Goal: Find specific page/section: Find specific page/section

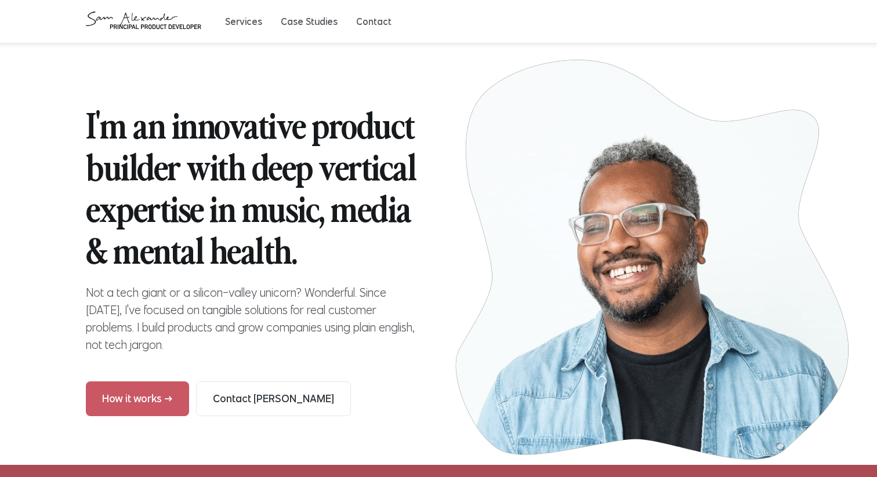
click at [240, 121] on h2 "I'm an innovative product builder with deep vertical expertise in music, media …" at bounding box center [253, 186] width 334 height 167
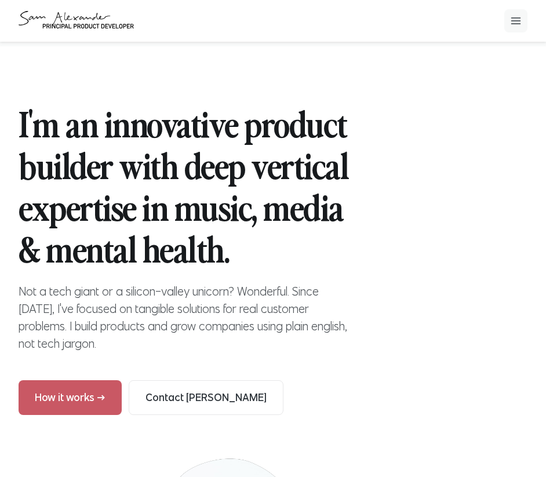
click at [517, 28] on button "Open Navigation Menu" at bounding box center [516, 20] width 23 height 23
click at [240, 61] on link "Case Studies" at bounding box center [232, 60] width 53 height 12
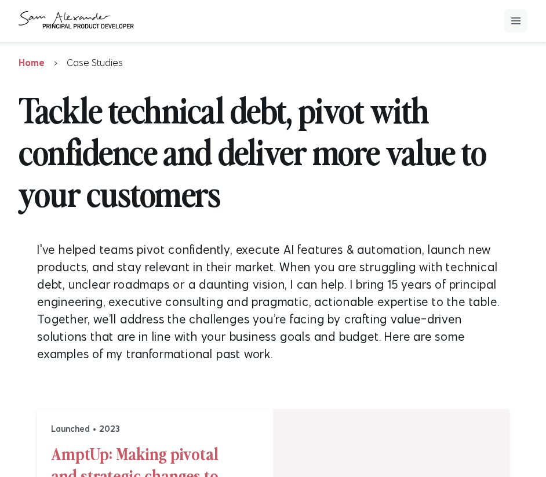
click at [513, 28] on button "Open Navigation Menu" at bounding box center [516, 20] width 23 height 23
click at [334, 64] on link "Sync Briefs ✨" at bounding box center [354, 60] width 69 height 12
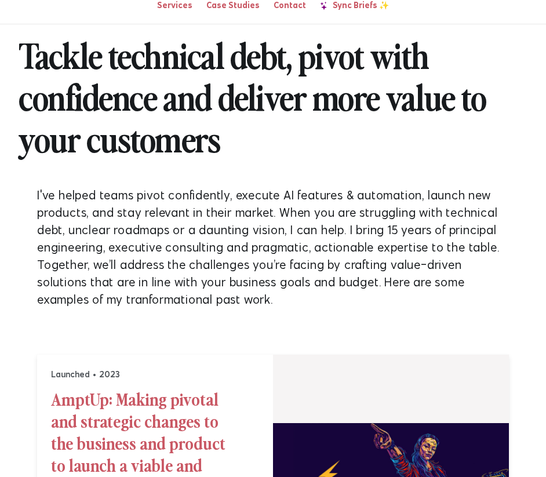
scroll to position [28, 0]
